Goal: Download file/media

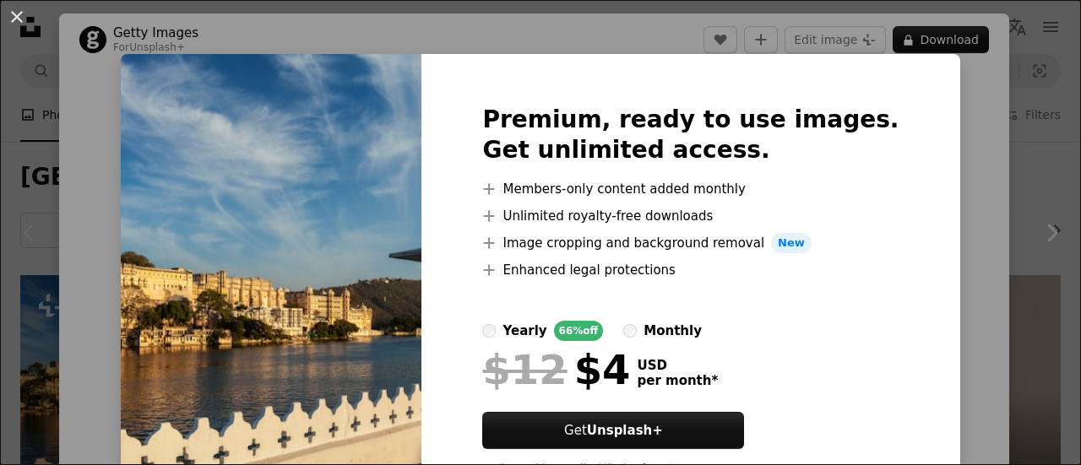
scroll to position [148, 0]
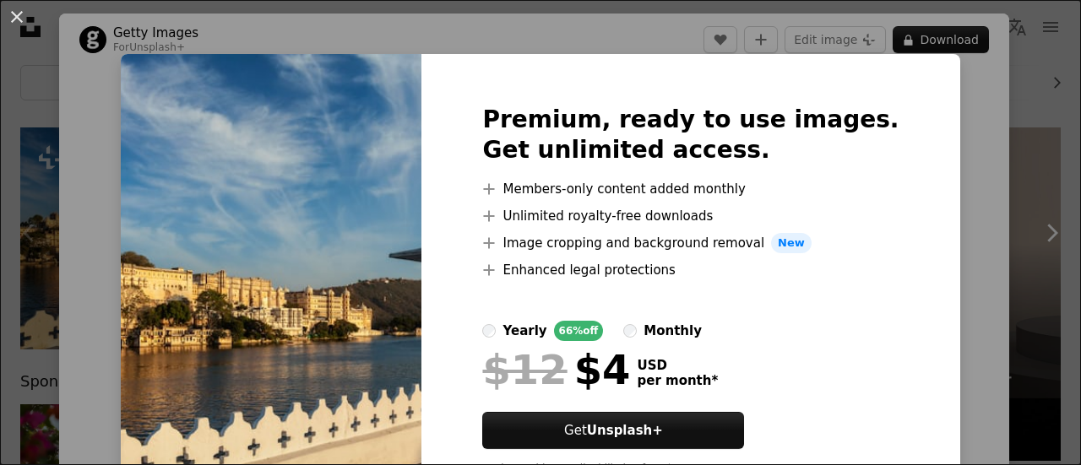
click at [1003, 168] on div "An X shape Premium, ready to use images. Get unlimited access. A plus sign Memb…" at bounding box center [540, 232] width 1081 height 465
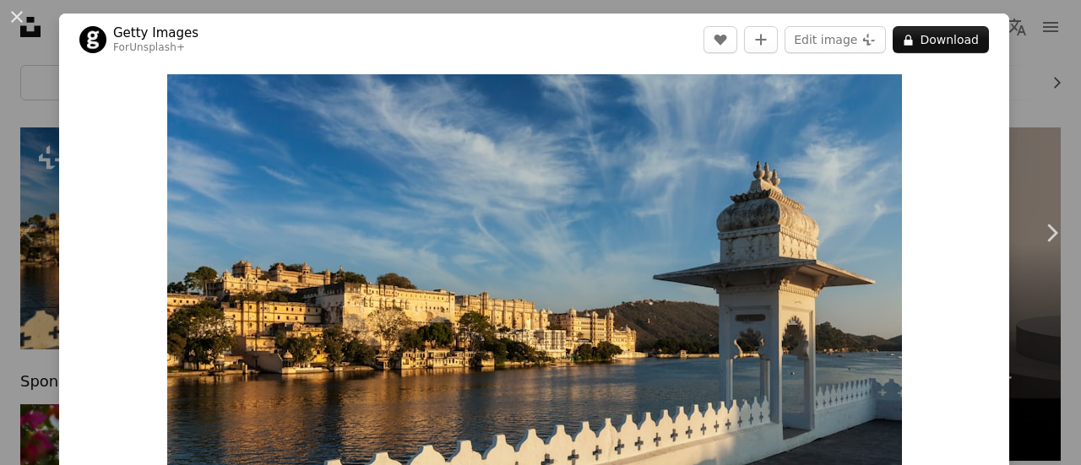
click at [1022, 39] on div "An X shape Chevron left Chevron right Getty Images For Unsplash+ A heart A plus…" at bounding box center [540, 232] width 1081 height 465
click at [1034, 39] on button "navigation menu" at bounding box center [1051, 27] width 34 height 34
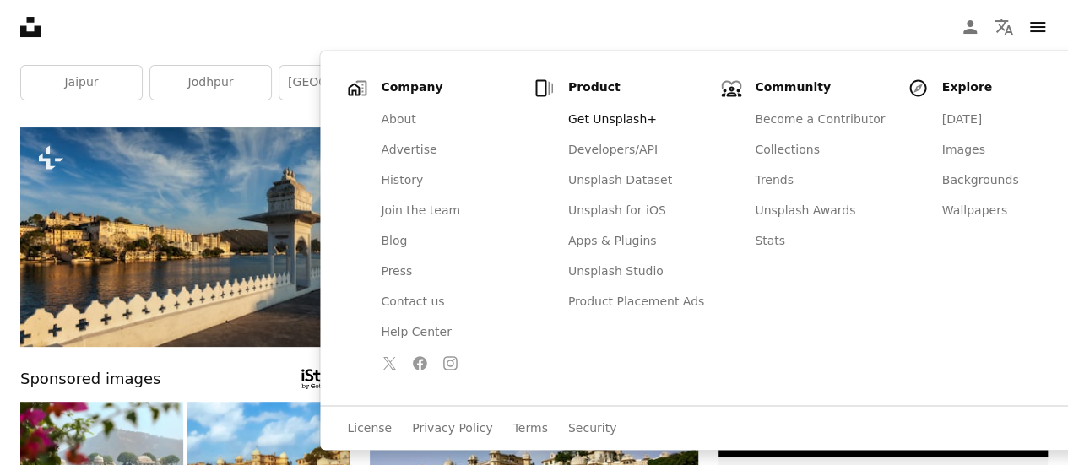
click at [220, 30] on nav "Unsplash logo Unsplash Home A photo Pen Tool A compass A stack of folders Downl…" at bounding box center [534, 27] width 1068 height 54
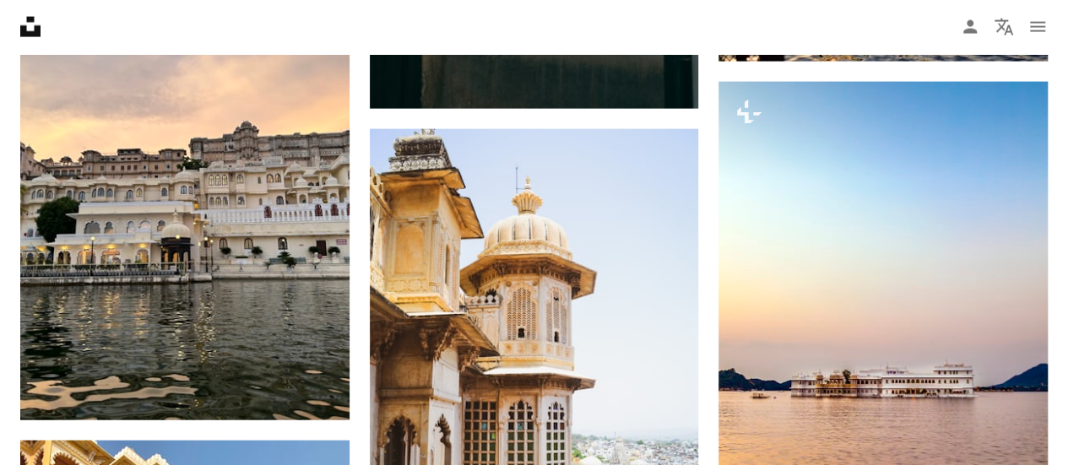
scroll to position [1870, 0]
